Goal: Information Seeking & Learning: Learn about a topic

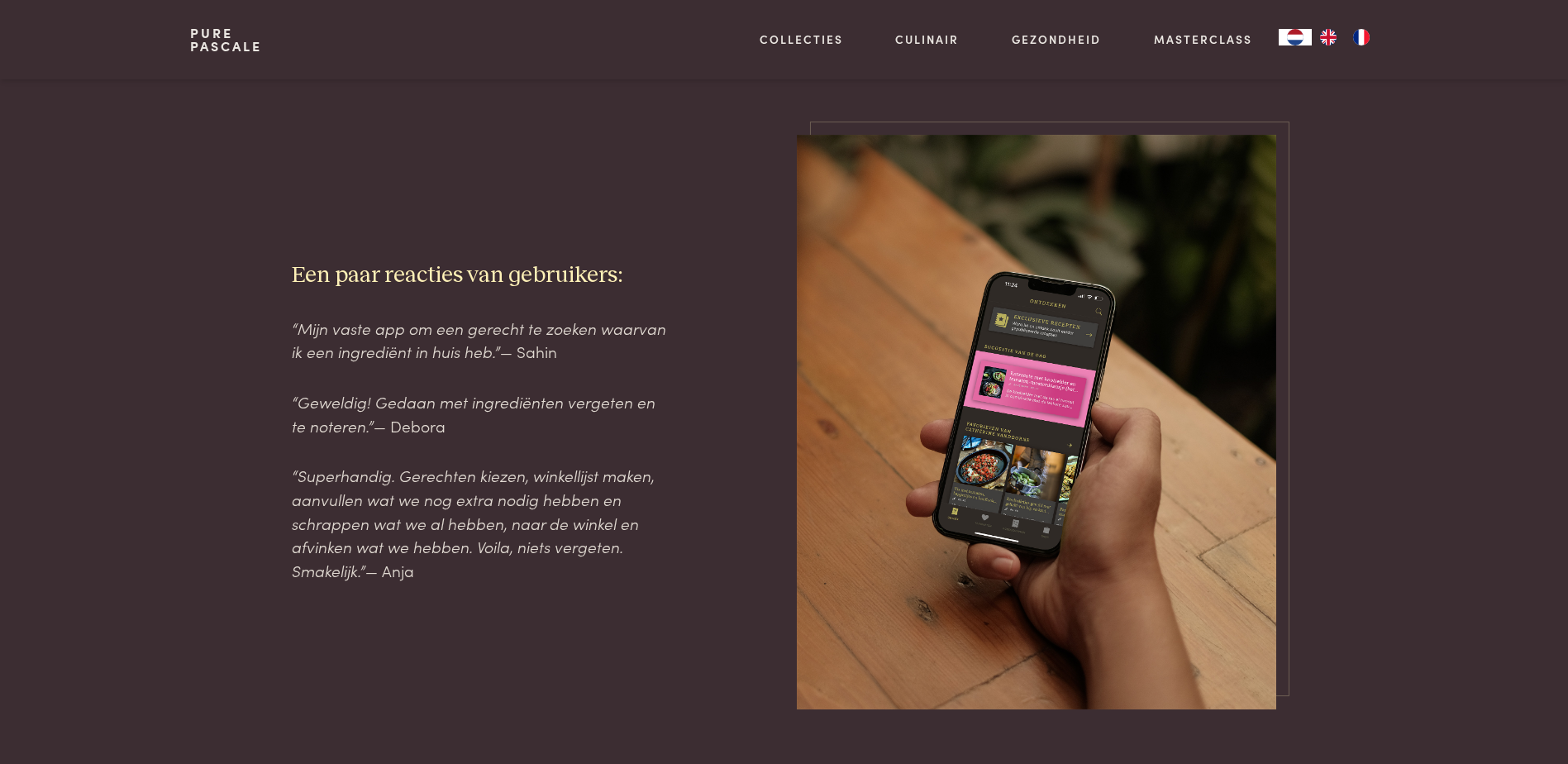
scroll to position [1736, 0]
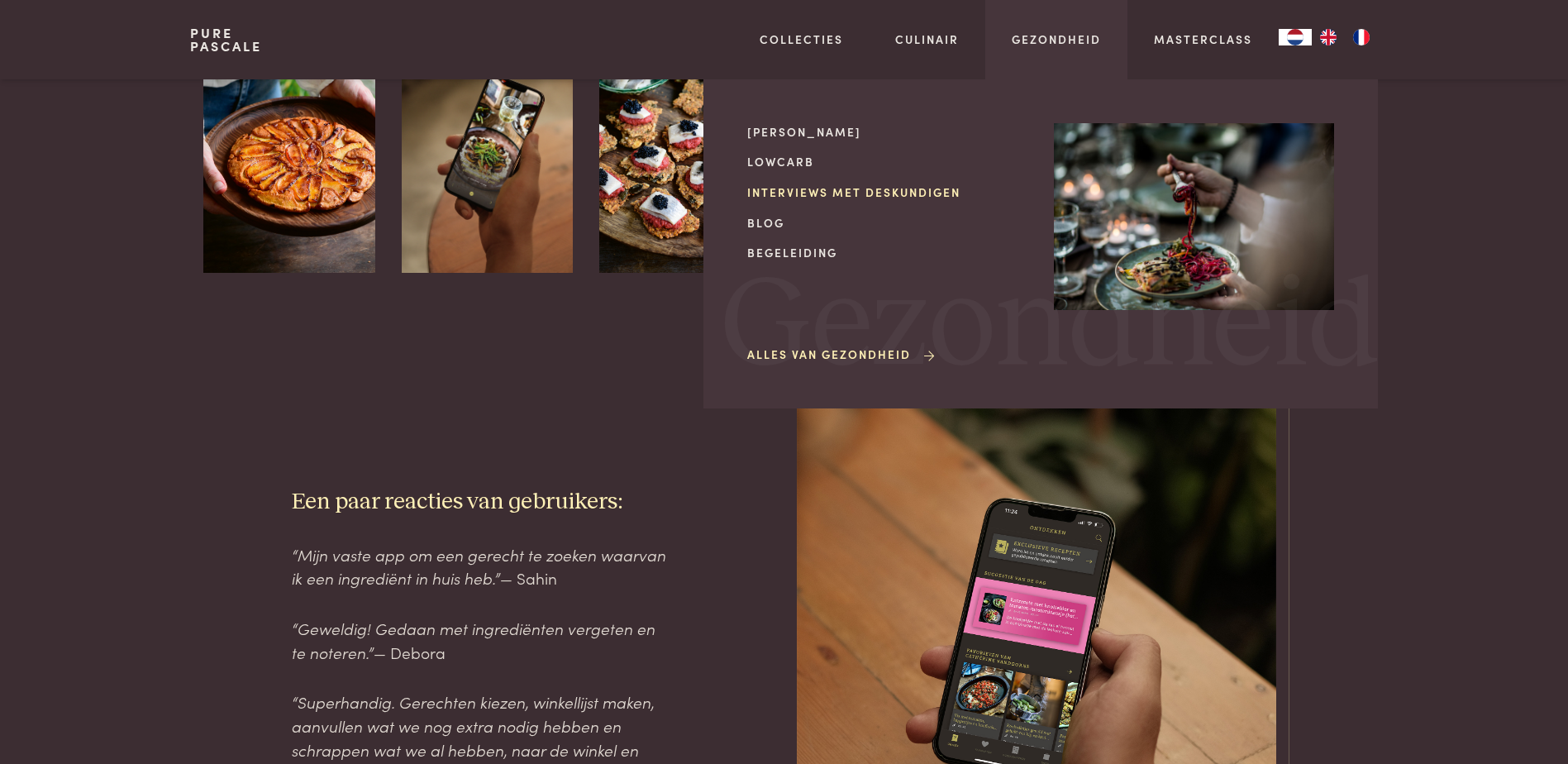
click at [871, 186] on link "Interviews met deskundigen" at bounding box center [888, 192] width 280 height 17
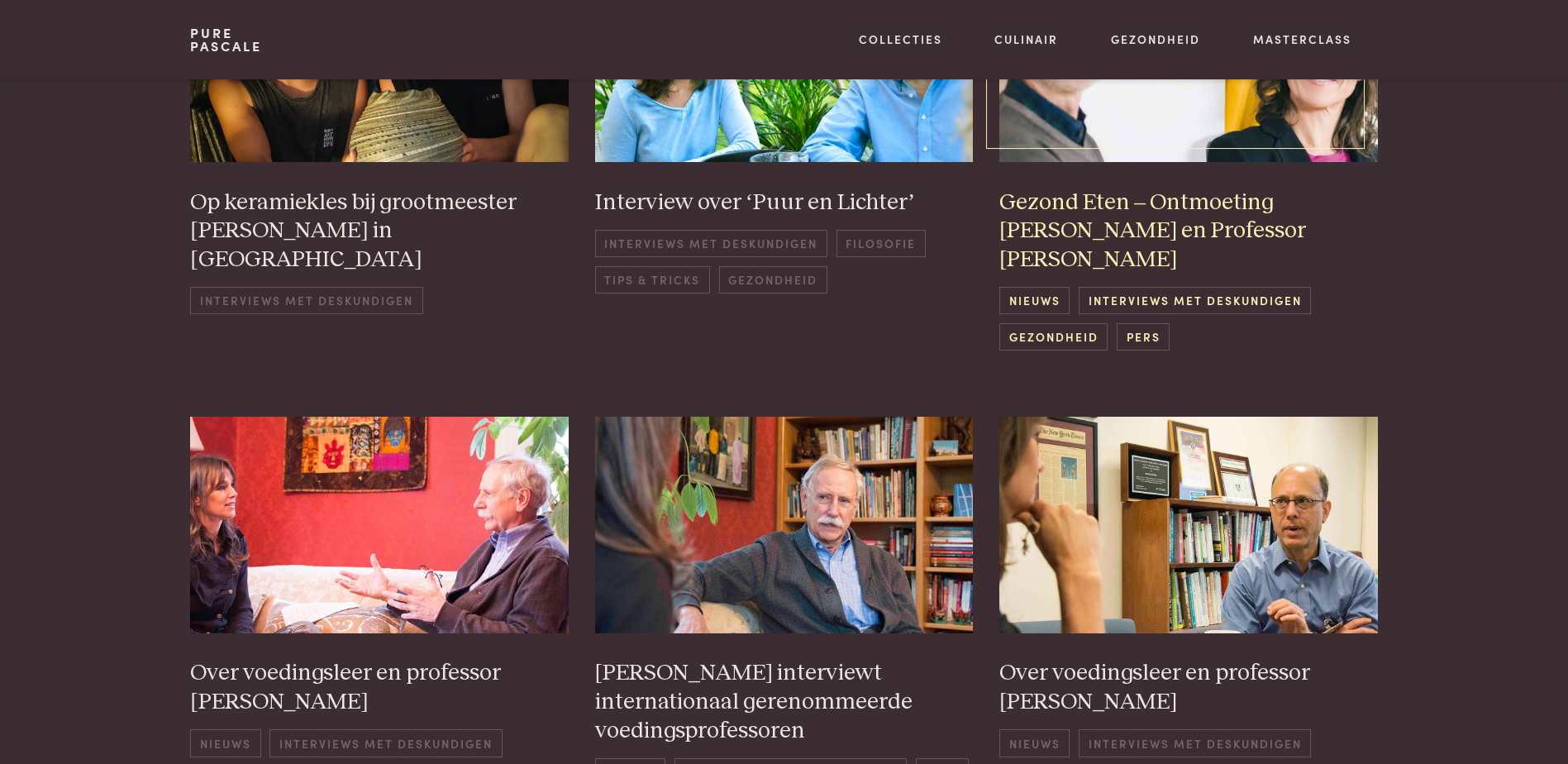
scroll to position [496, 0]
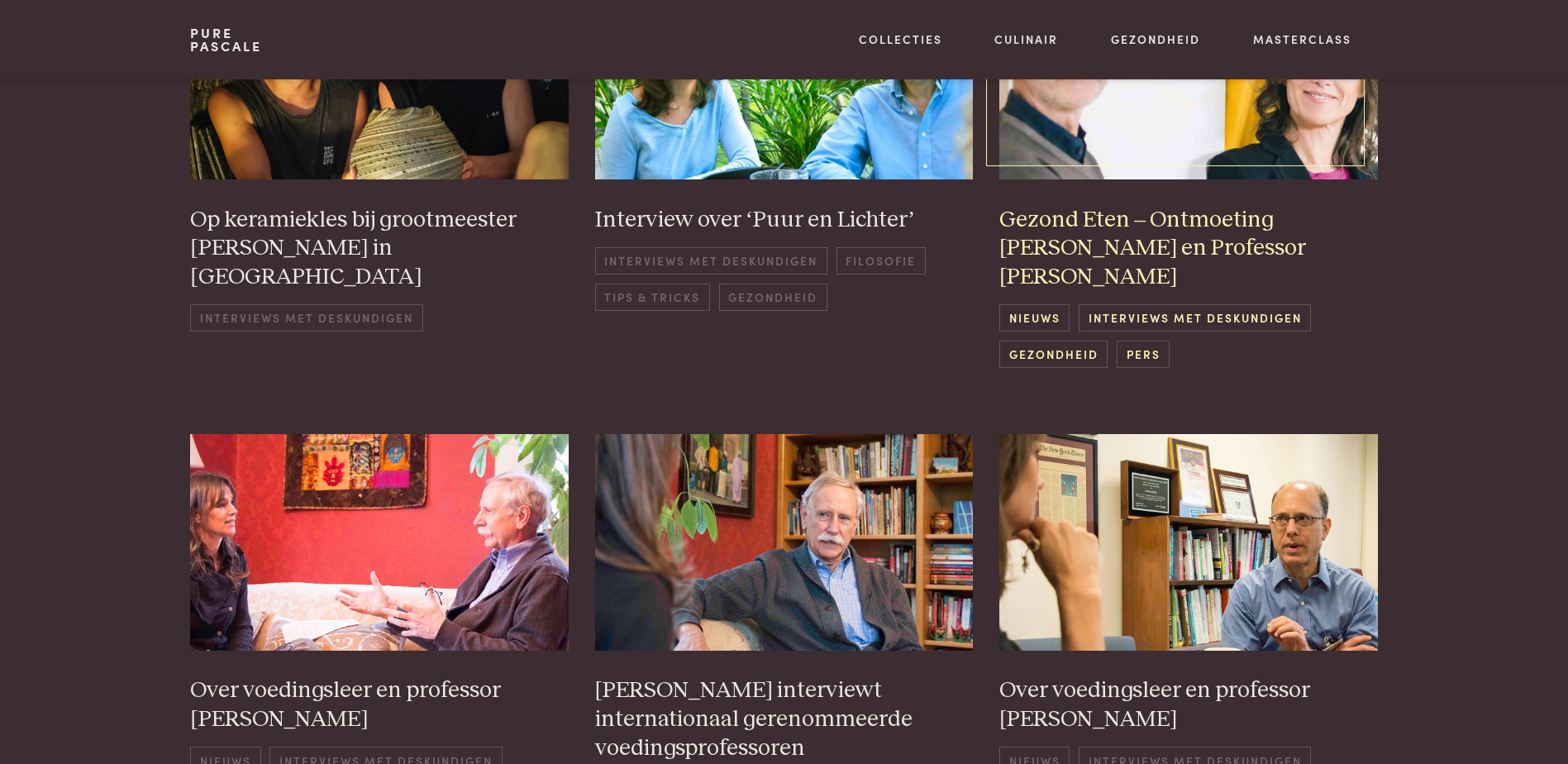
click at [1131, 227] on h3 "Gezond Eten – Ontmoeting [PERSON_NAME] en Professor [PERSON_NAME]" at bounding box center [1188, 249] width 379 height 86
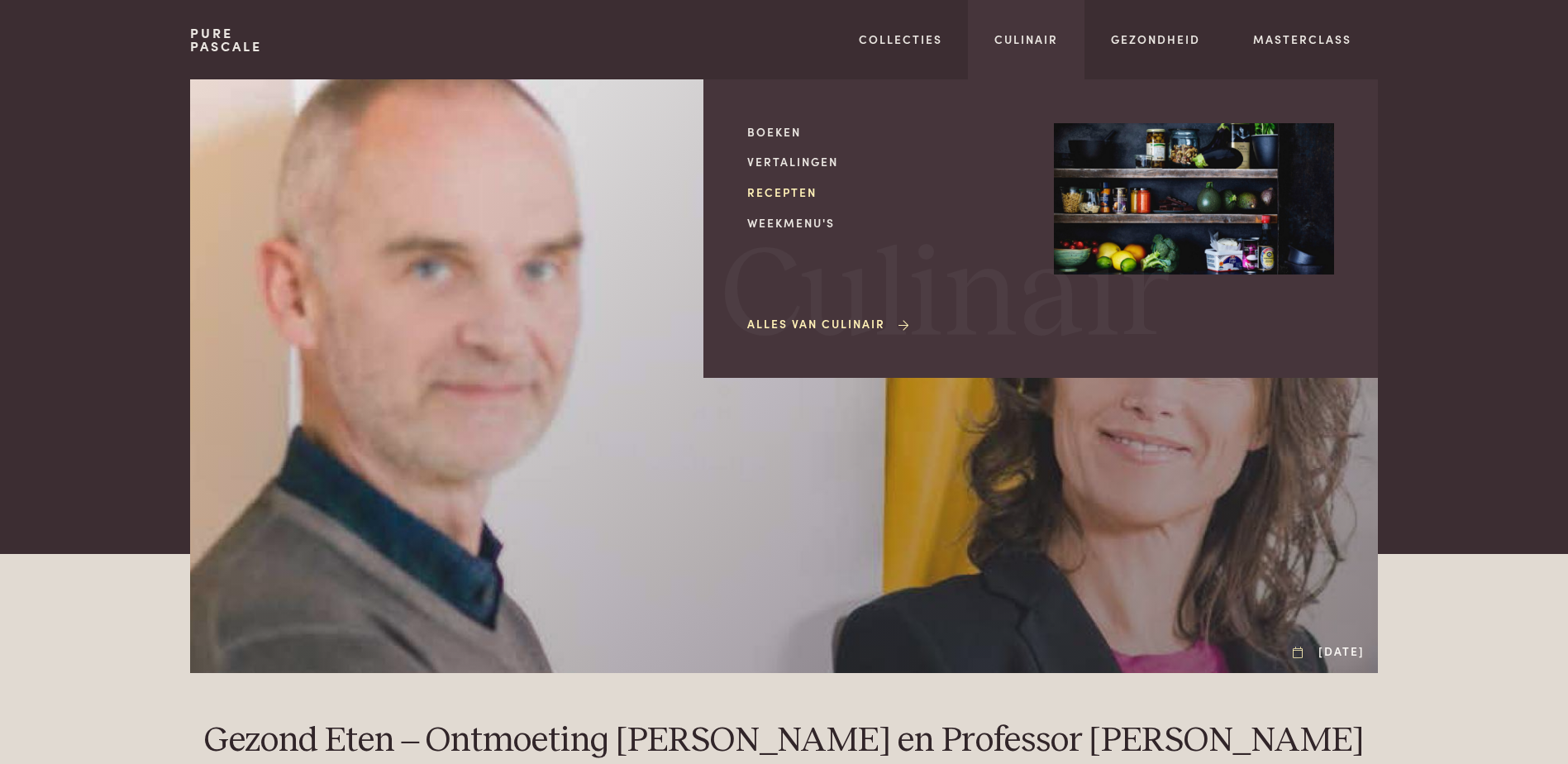
click at [790, 188] on link "Recepten" at bounding box center [888, 192] width 280 height 17
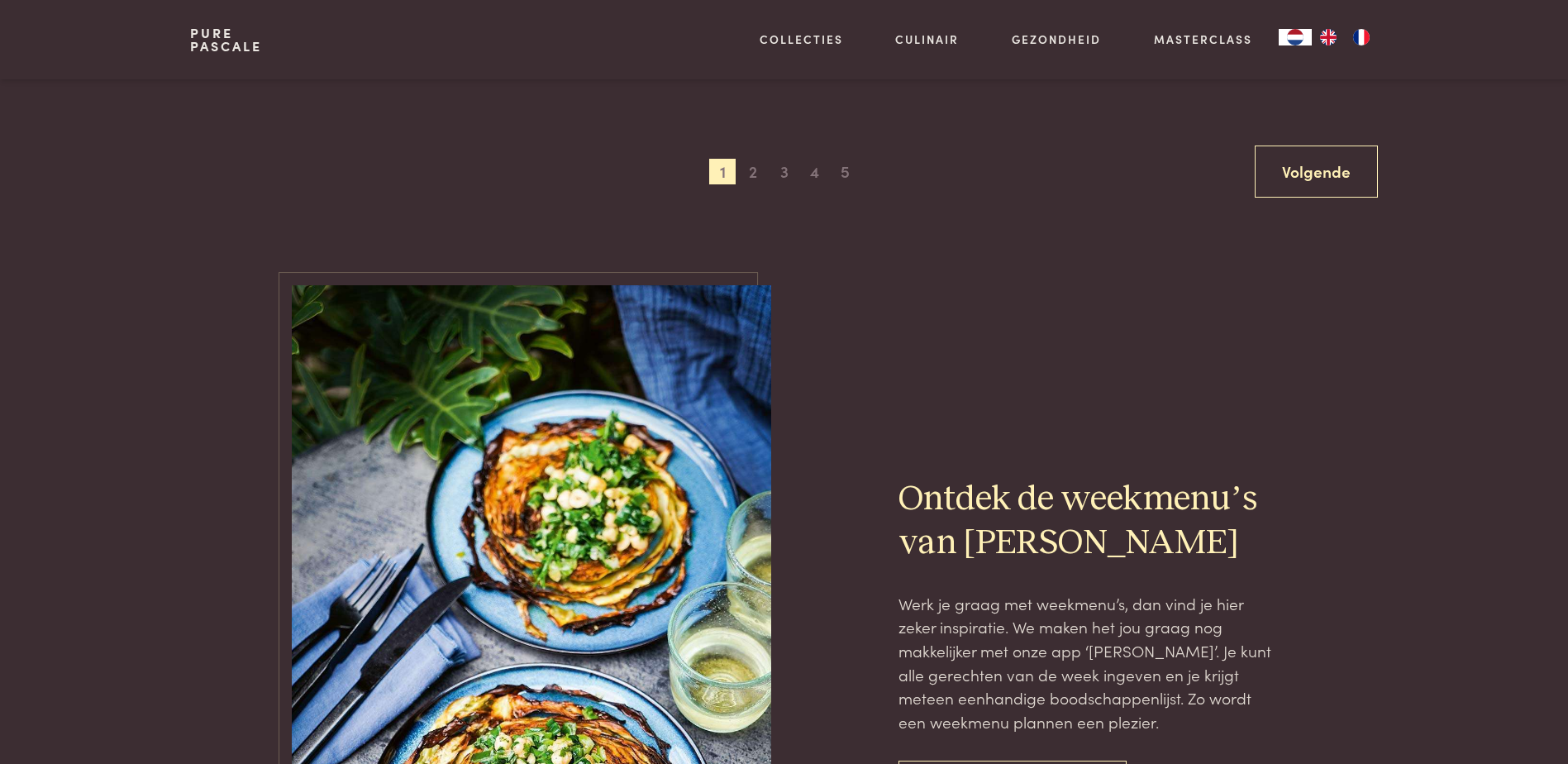
scroll to position [3388, 0]
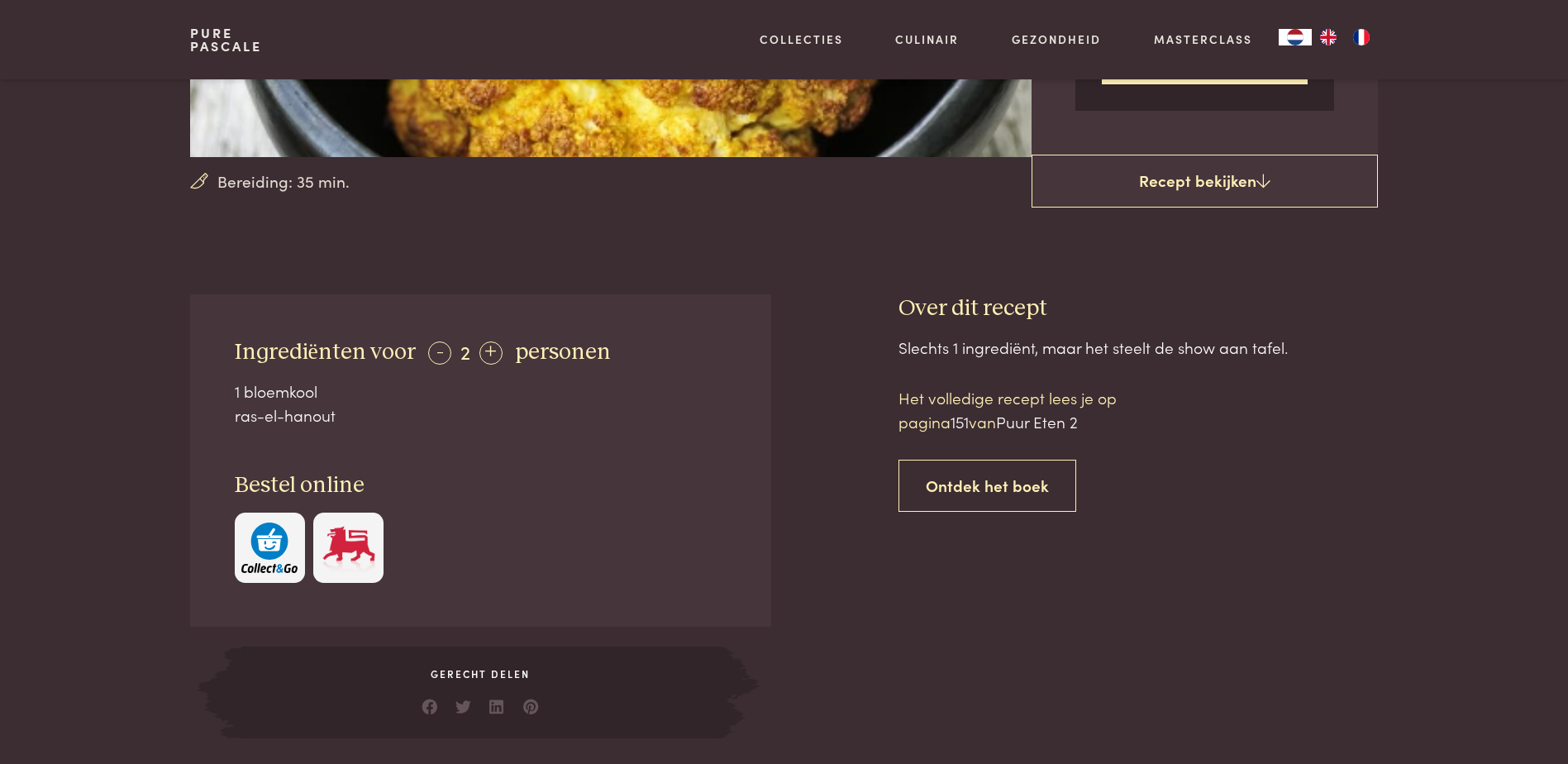
scroll to position [248, 0]
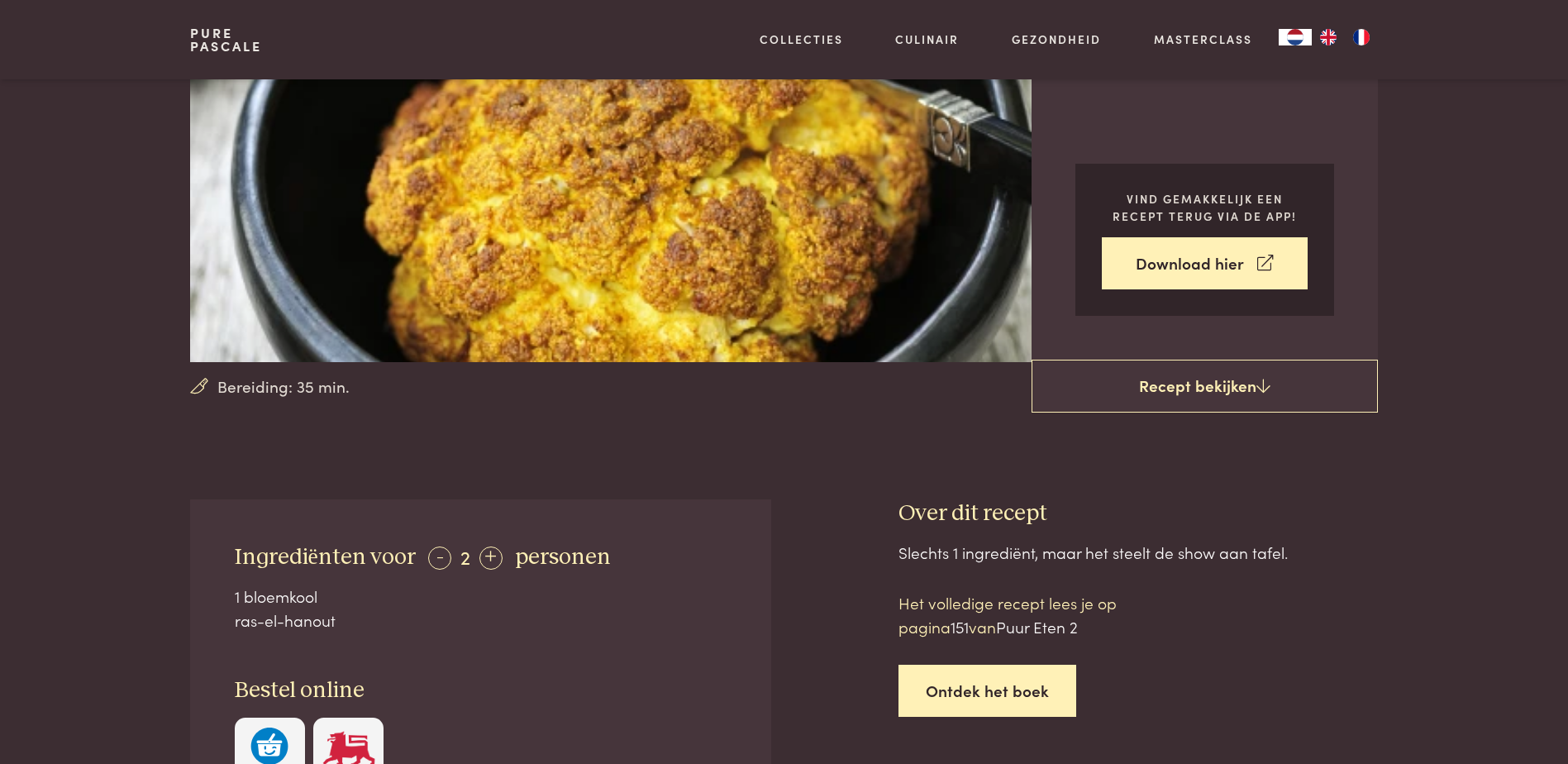
click at [952, 694] on link "Ontdek het boek" at bounding box center [987, 690] width 178 height 52
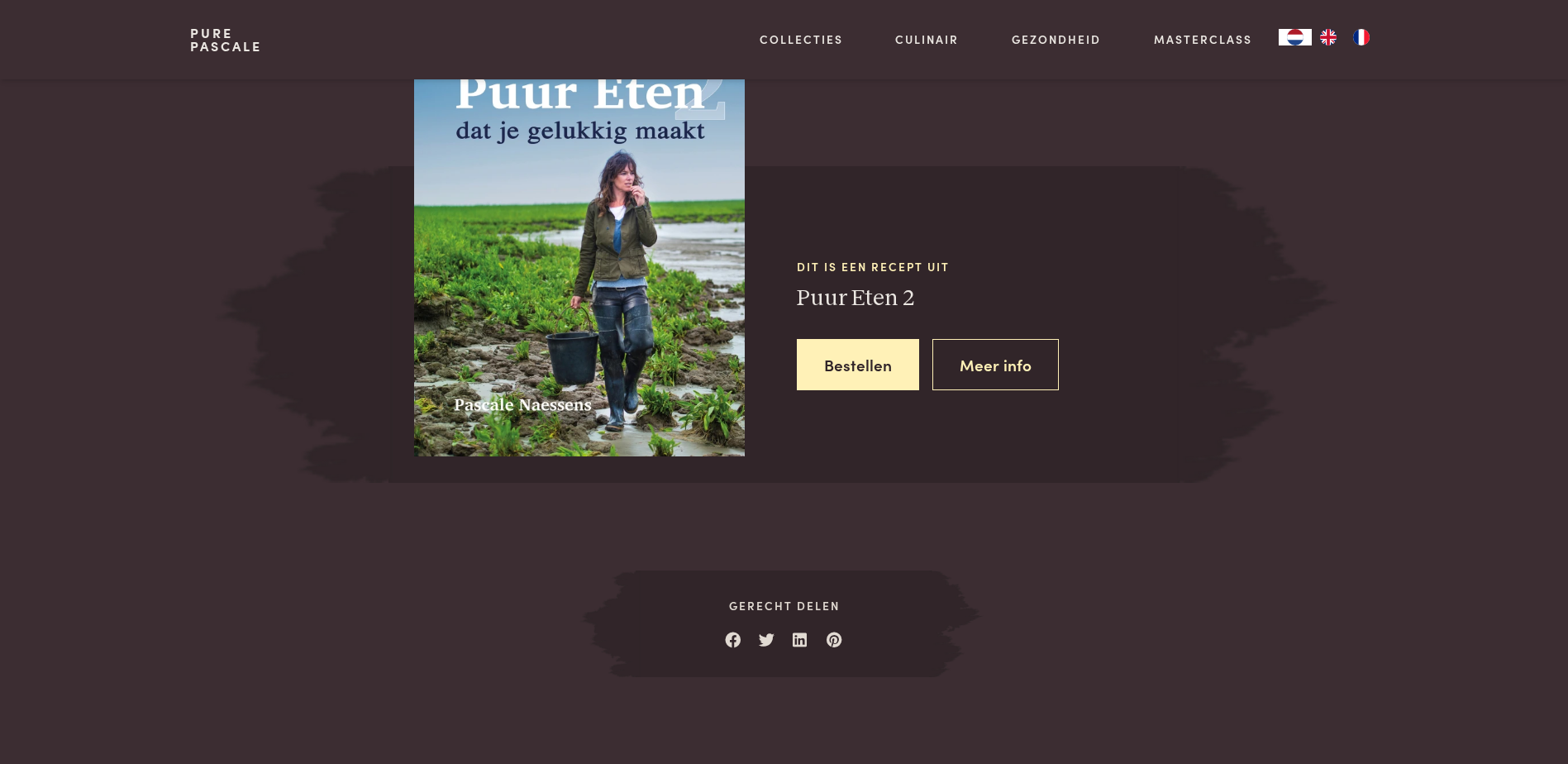
scroll to position [1367, 0]
